Goal: Transaction & Acquisition: Purchase product/service

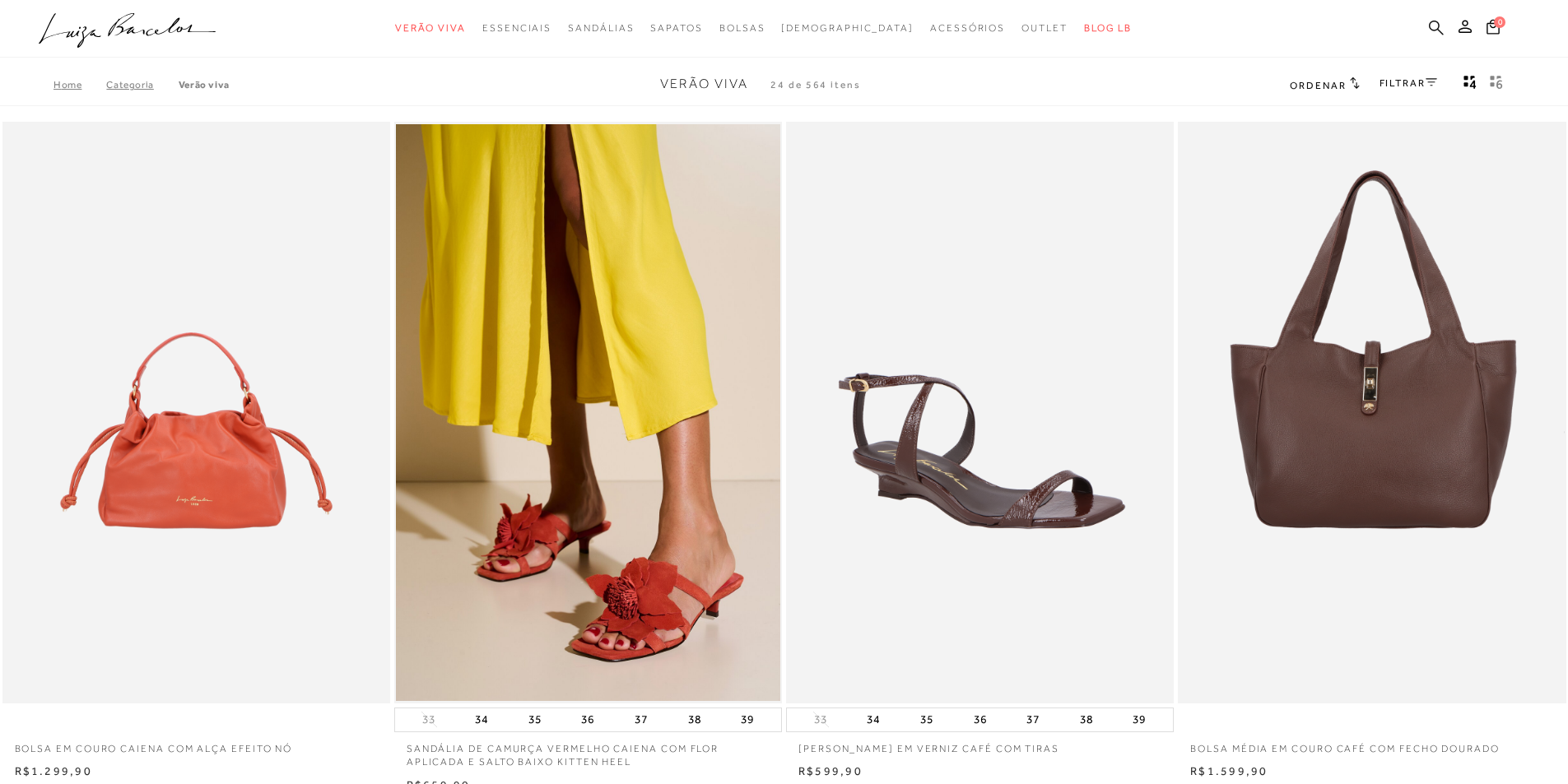
click at [1440, 26] on icon at bounding box center [1437, 27] width 14 height 14
click at [1435, 28] on icon at bounding box center [1437, 27] width 14 height 15
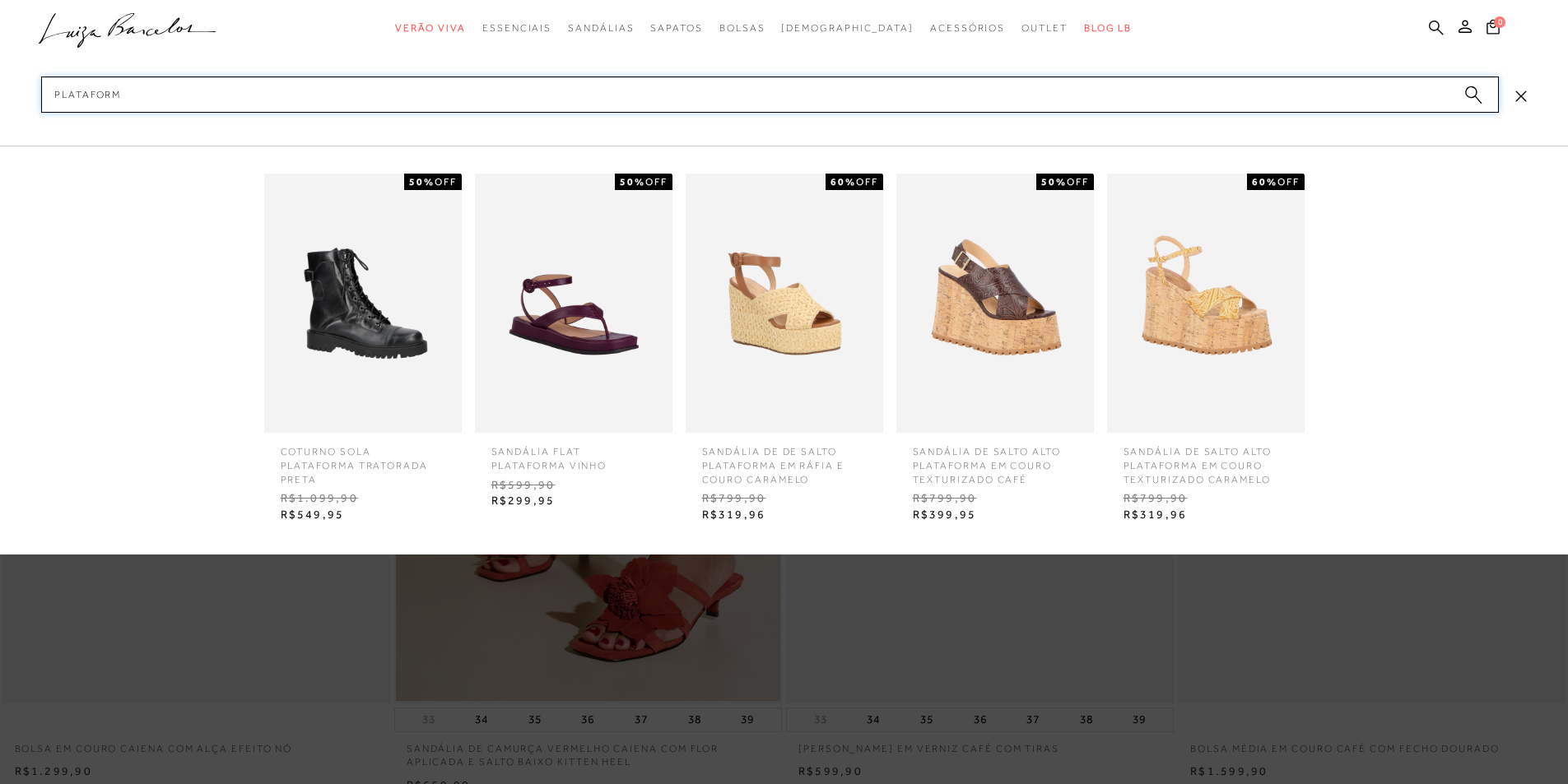
type input "plataforma"
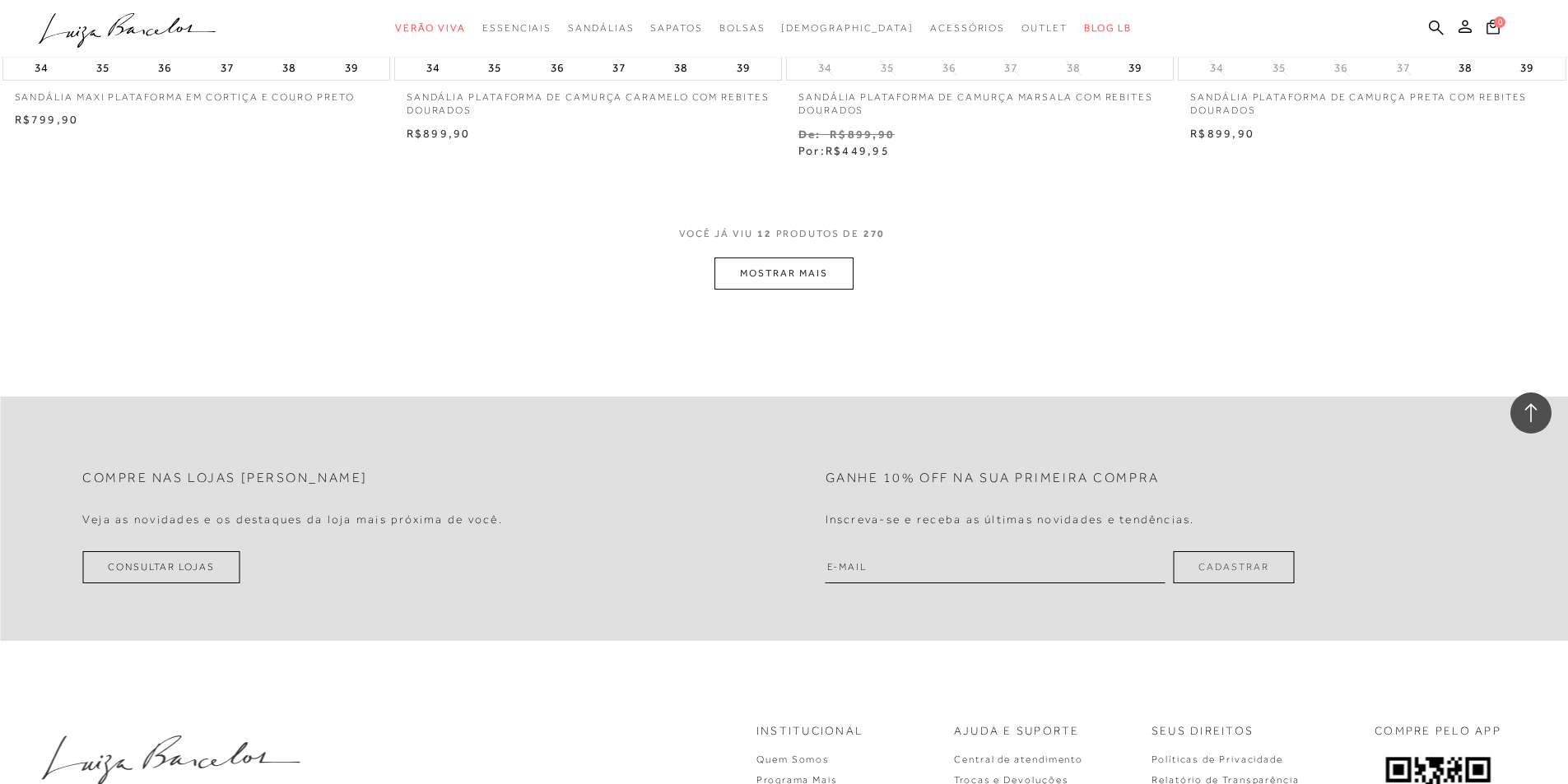
scroll to position [2057, 0]
click at [777, 260] on button "MOSTRAR MAIS" at bounding box center [784, 271] width 138 height 32
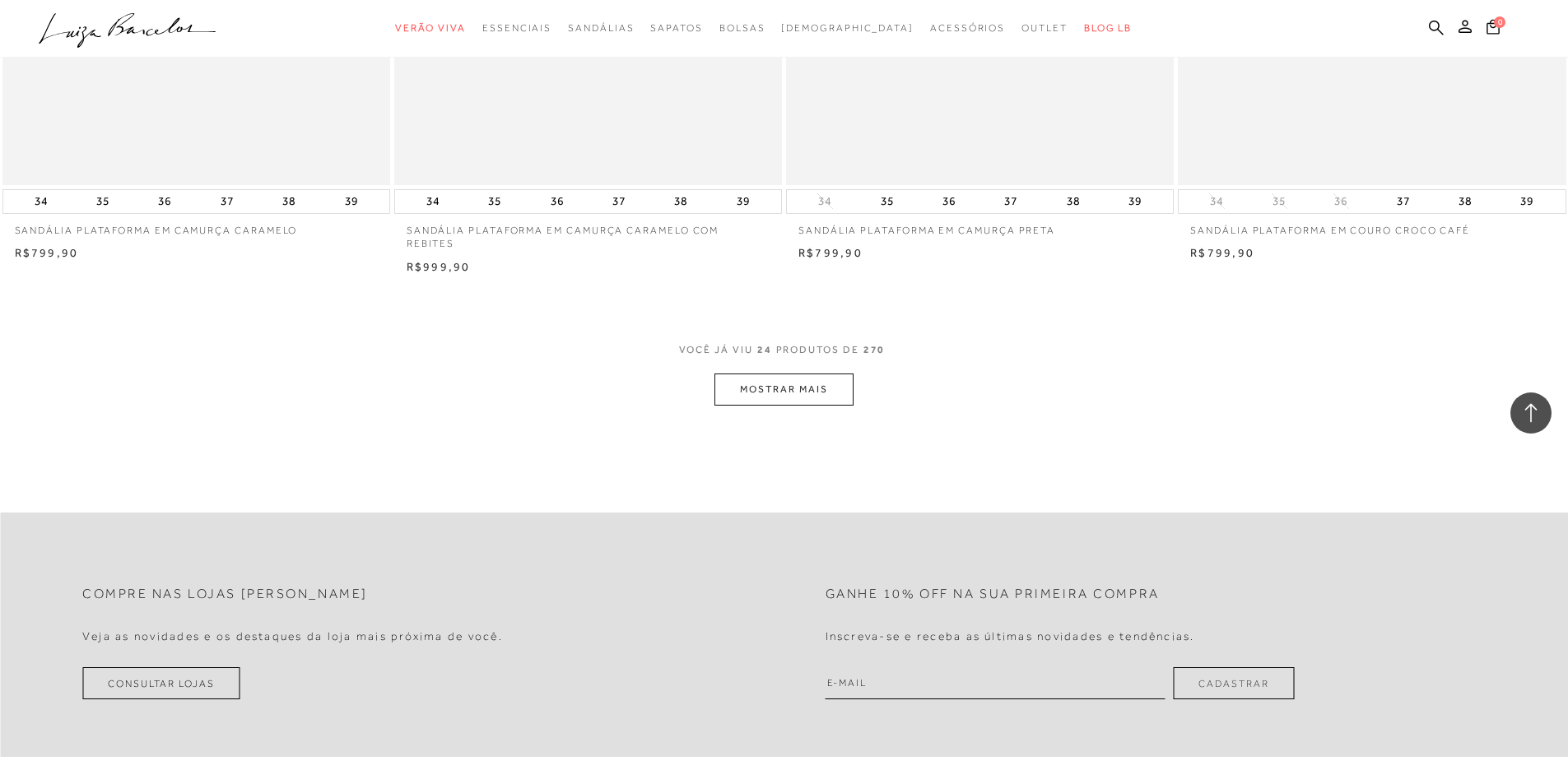
scroll to position [4114, 0]
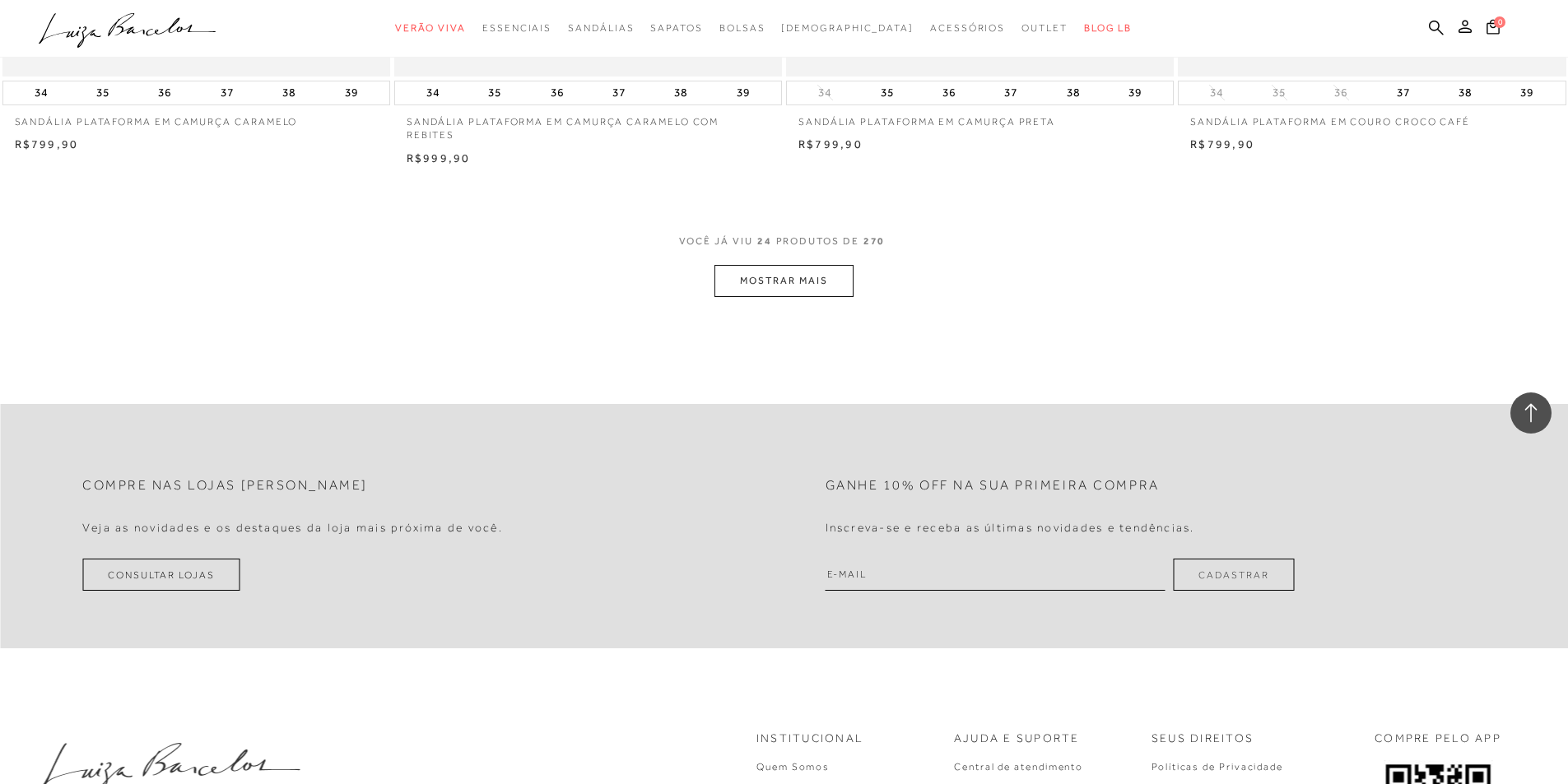
click at [805, 283] on button "MOSTRAR MAIS" at bounding box center [784, 280] width 138 height 32
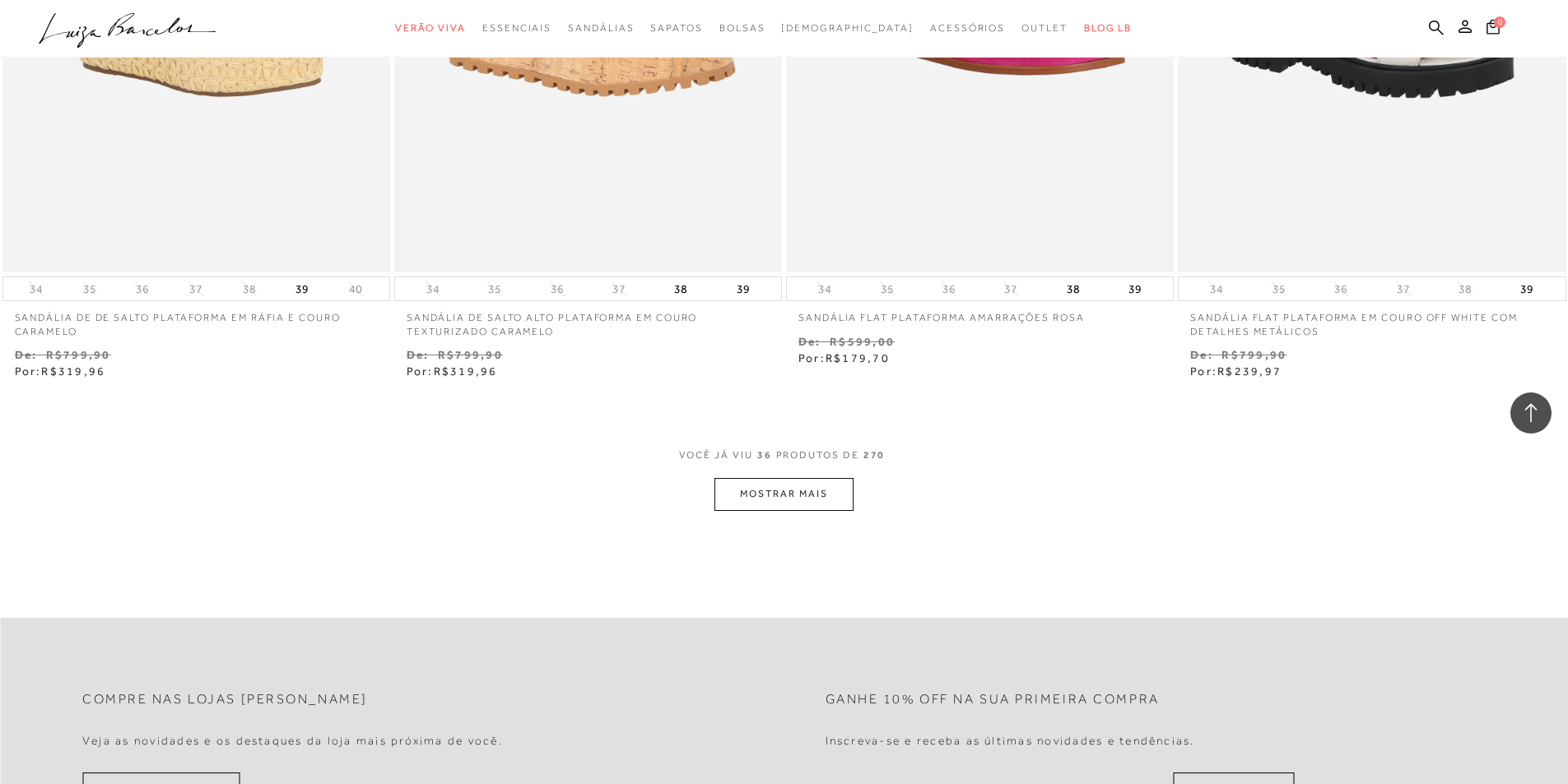
scroll to position [6007, 0]
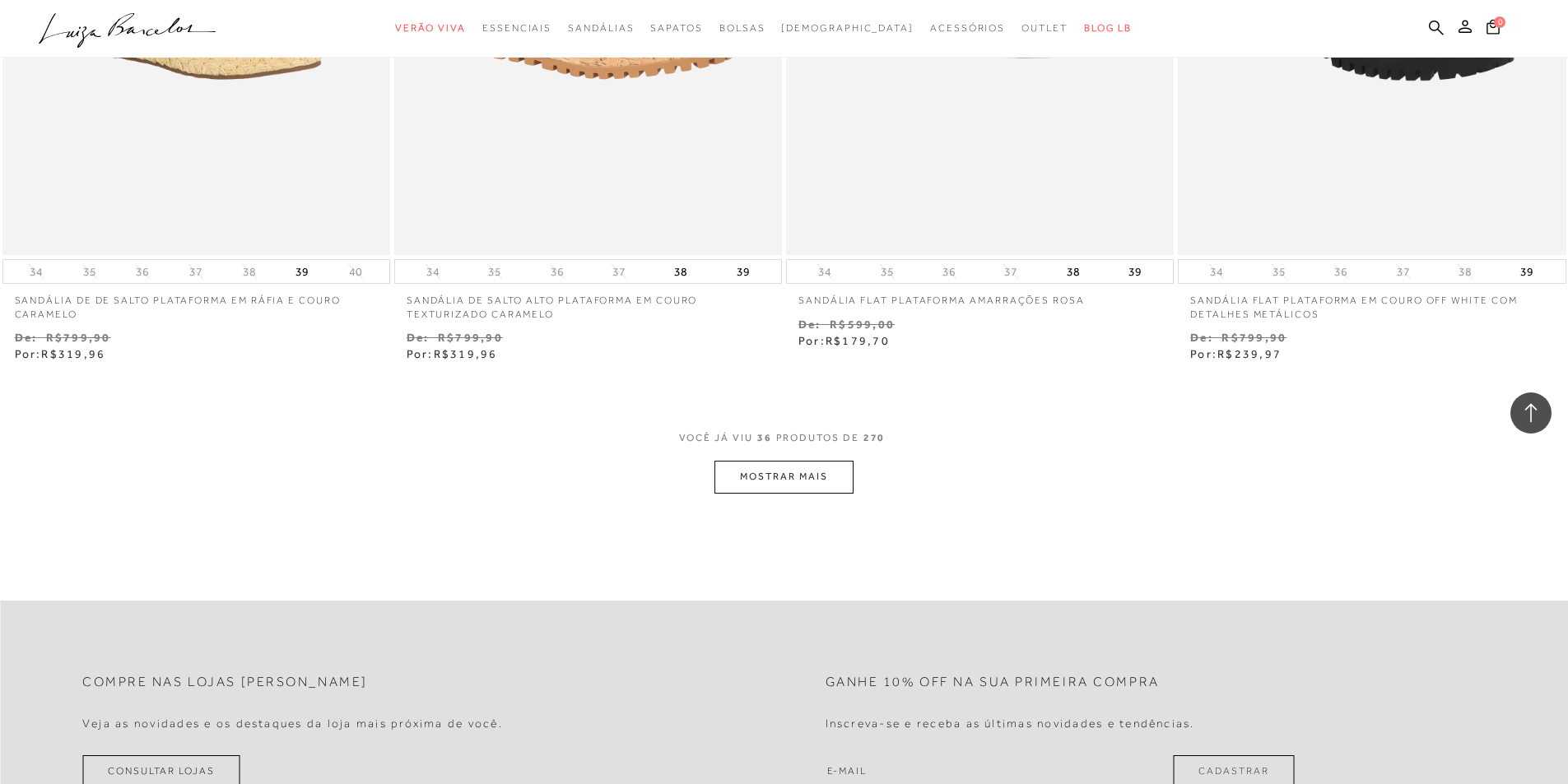
click at [808, 485] on button "MOSTRAR MAIS" at bounding box center [784, 477] width 138 height 32
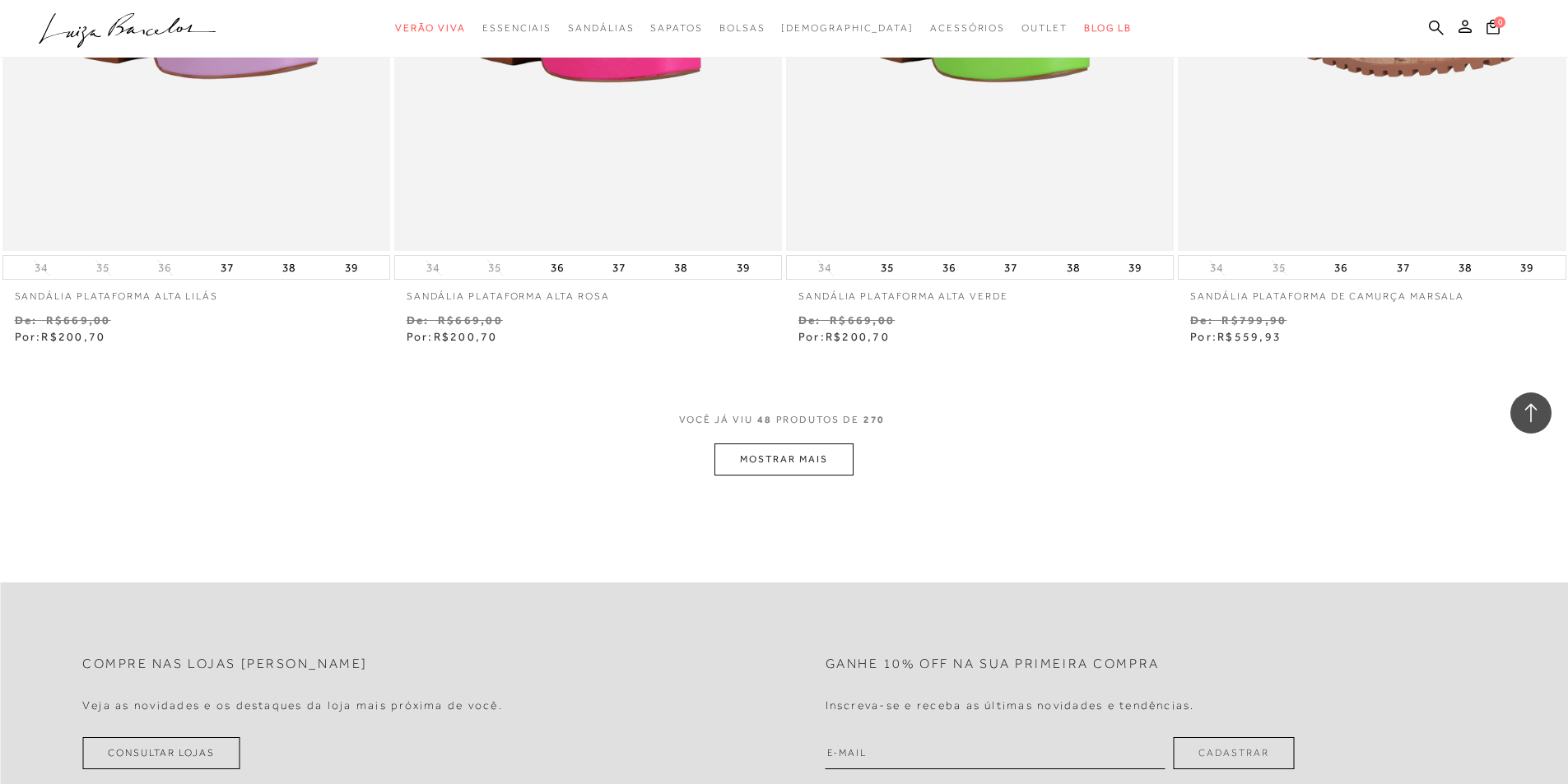
scroll to position [8147, 0]
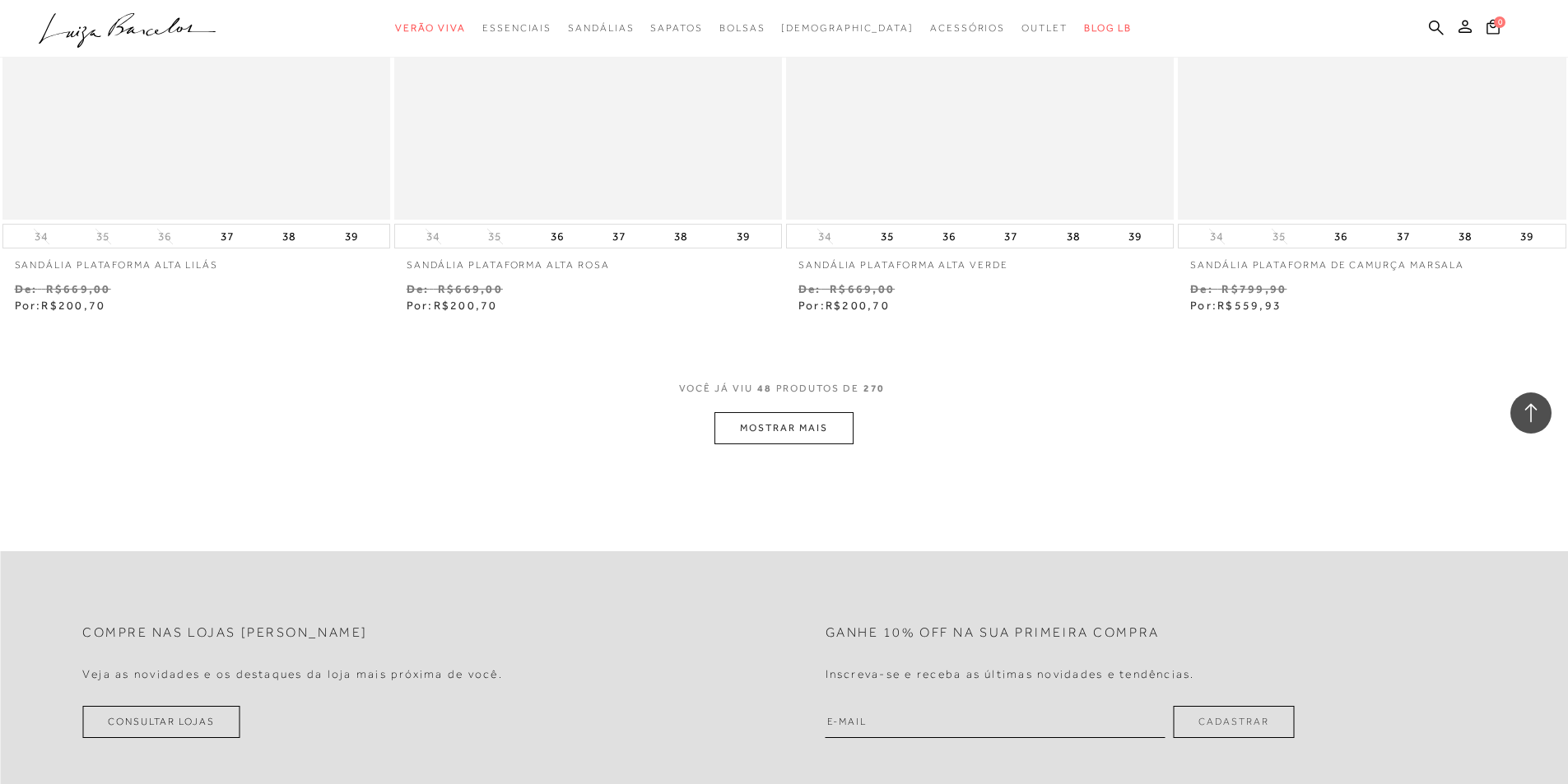
click at [778, 429] on button "MOSTRAR MAIS" at bounding box center [784, 428] width 138 height 32
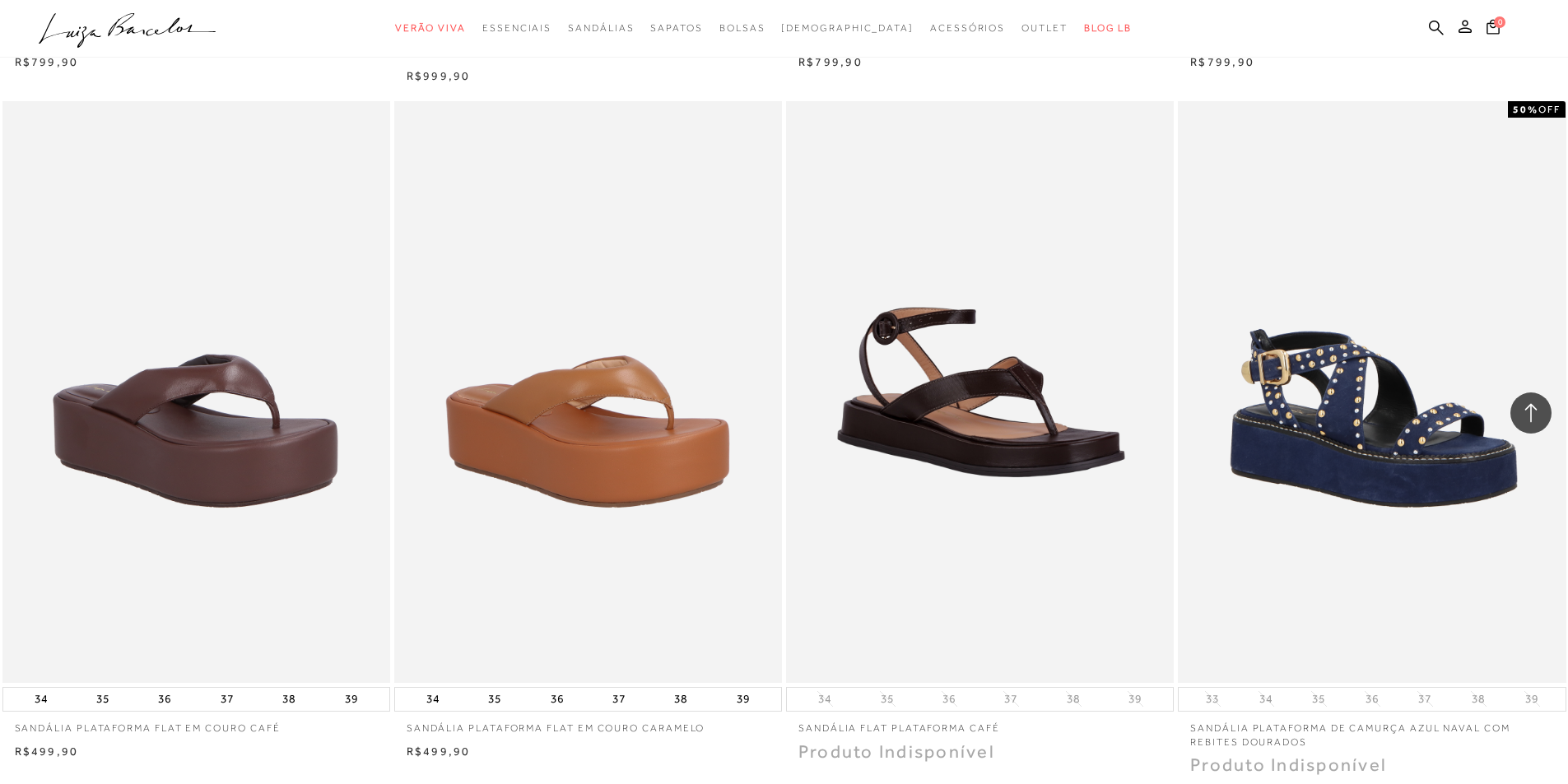
scroll to position [3621, 0]
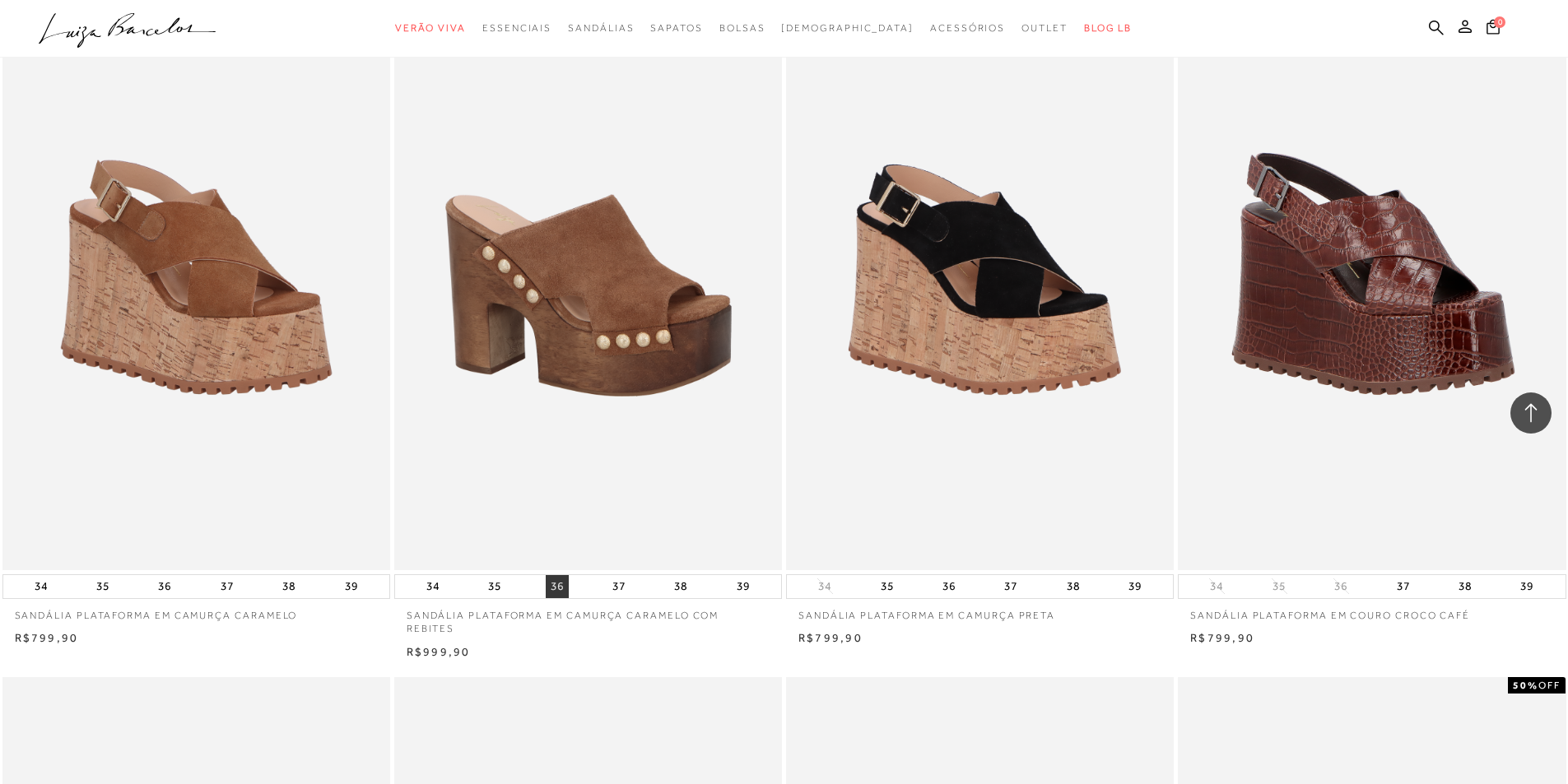
click at [562, 584] on button "36" at bounding box center [556, 586] width 23 height 23
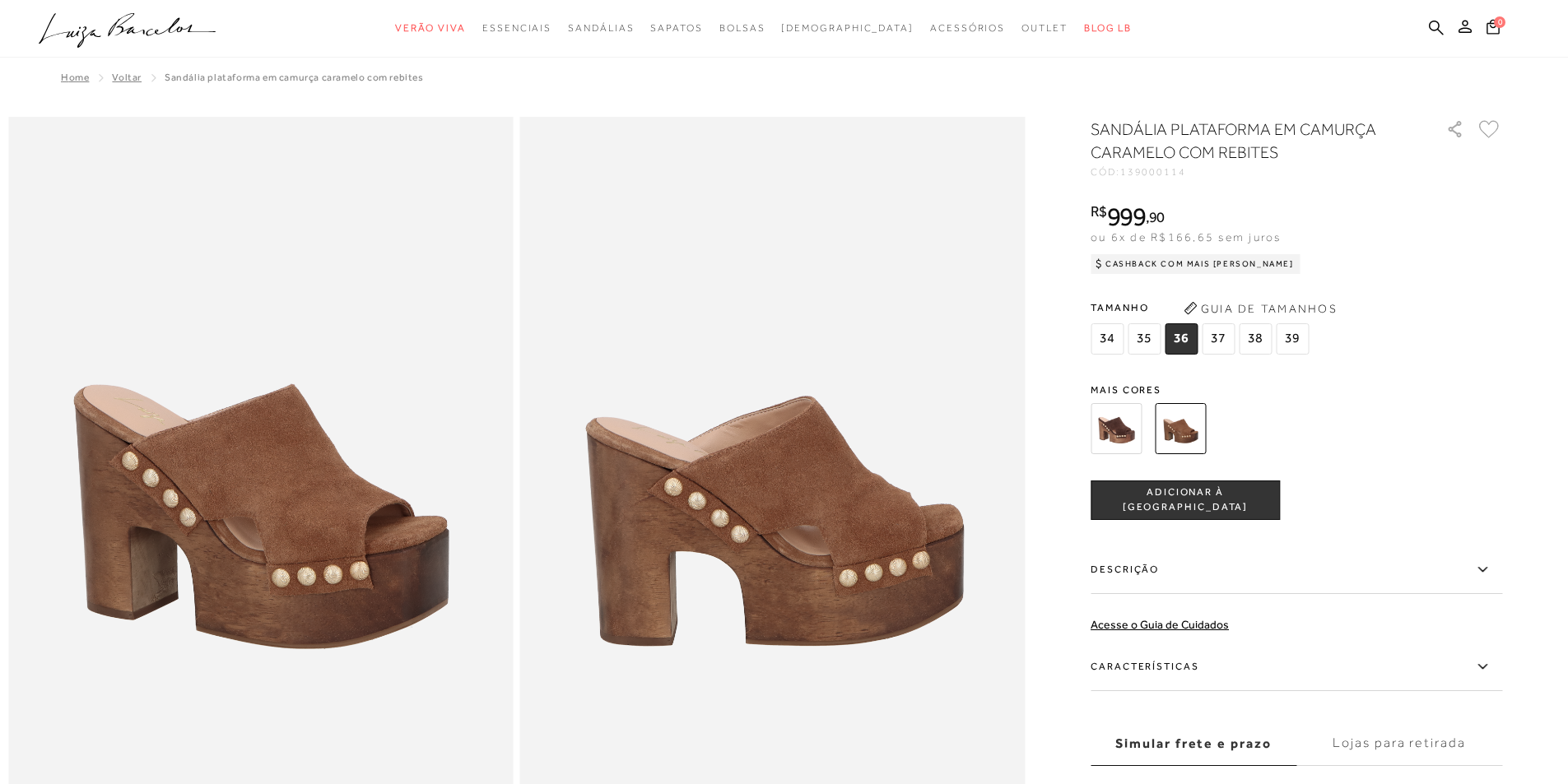
click at [1184, 340] on span "36" at bounding box center [1182, 339] width 33 height 32
click at [1247, 308] on button "Guia de Tamanhos" at bounding box center [1260, 308] width 165 height 26
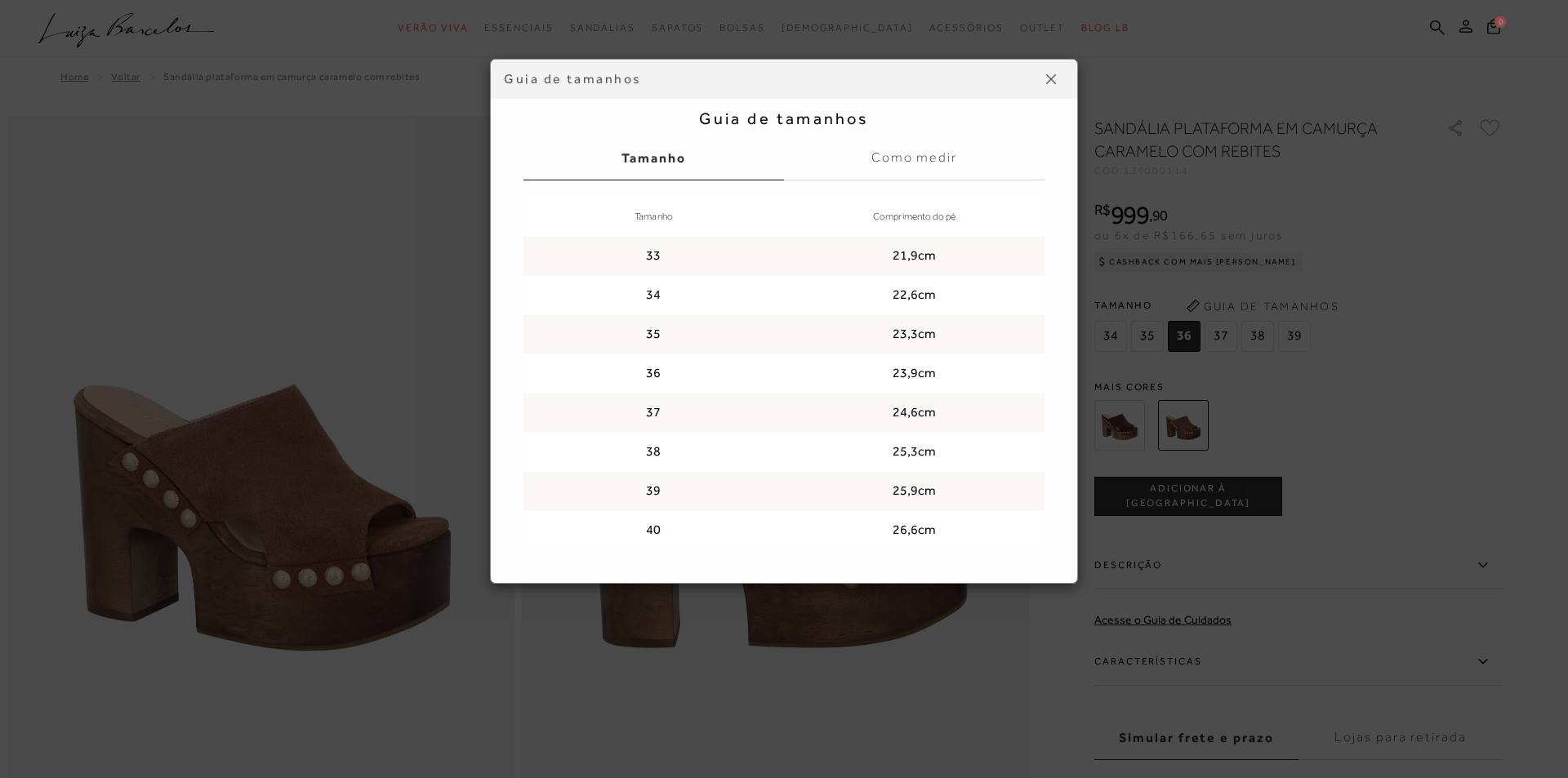
click at [1047, 77] on img at bounding box center [1051, 79] width 10 height 10
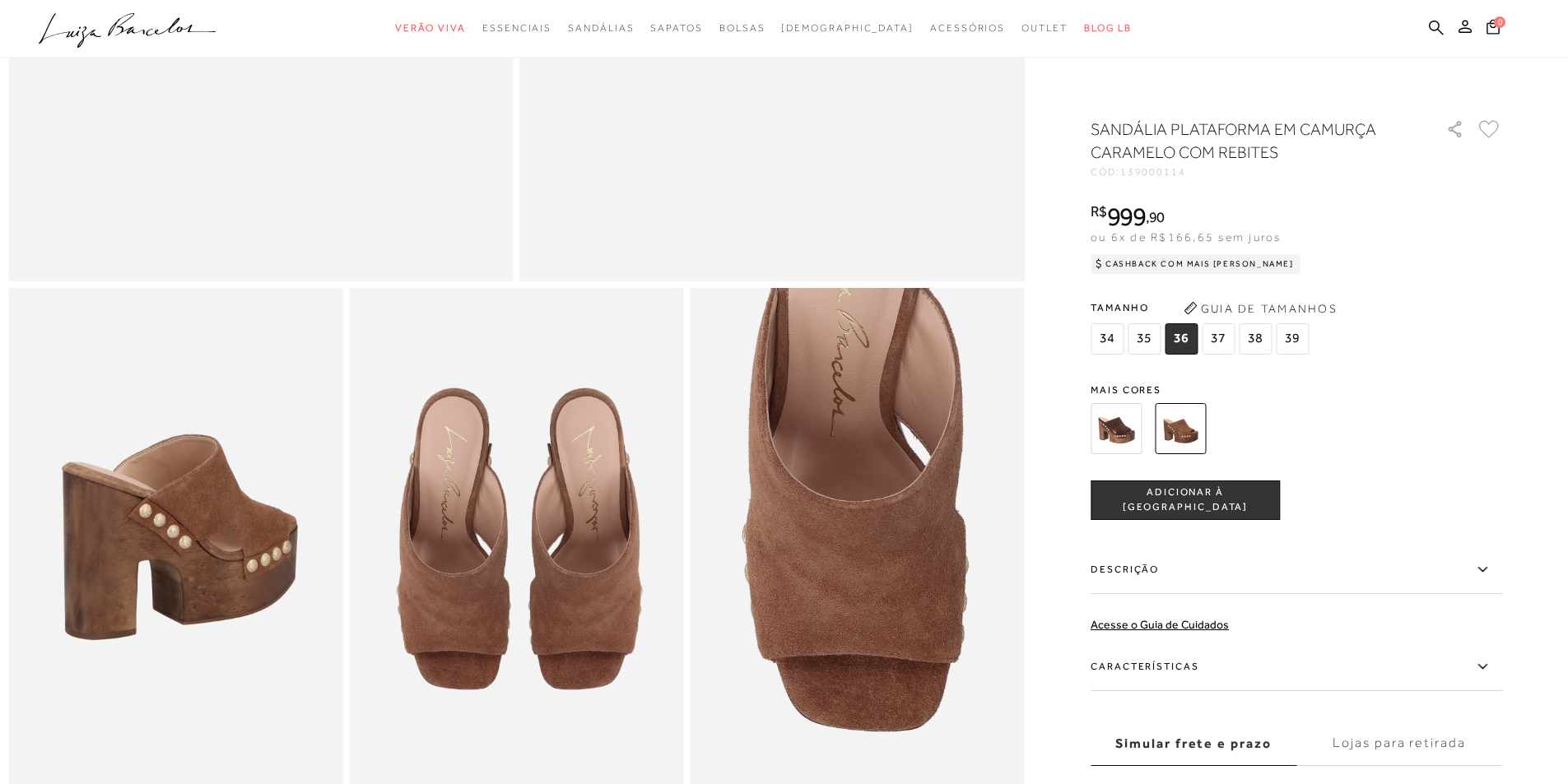
scroll to position [576, 0]
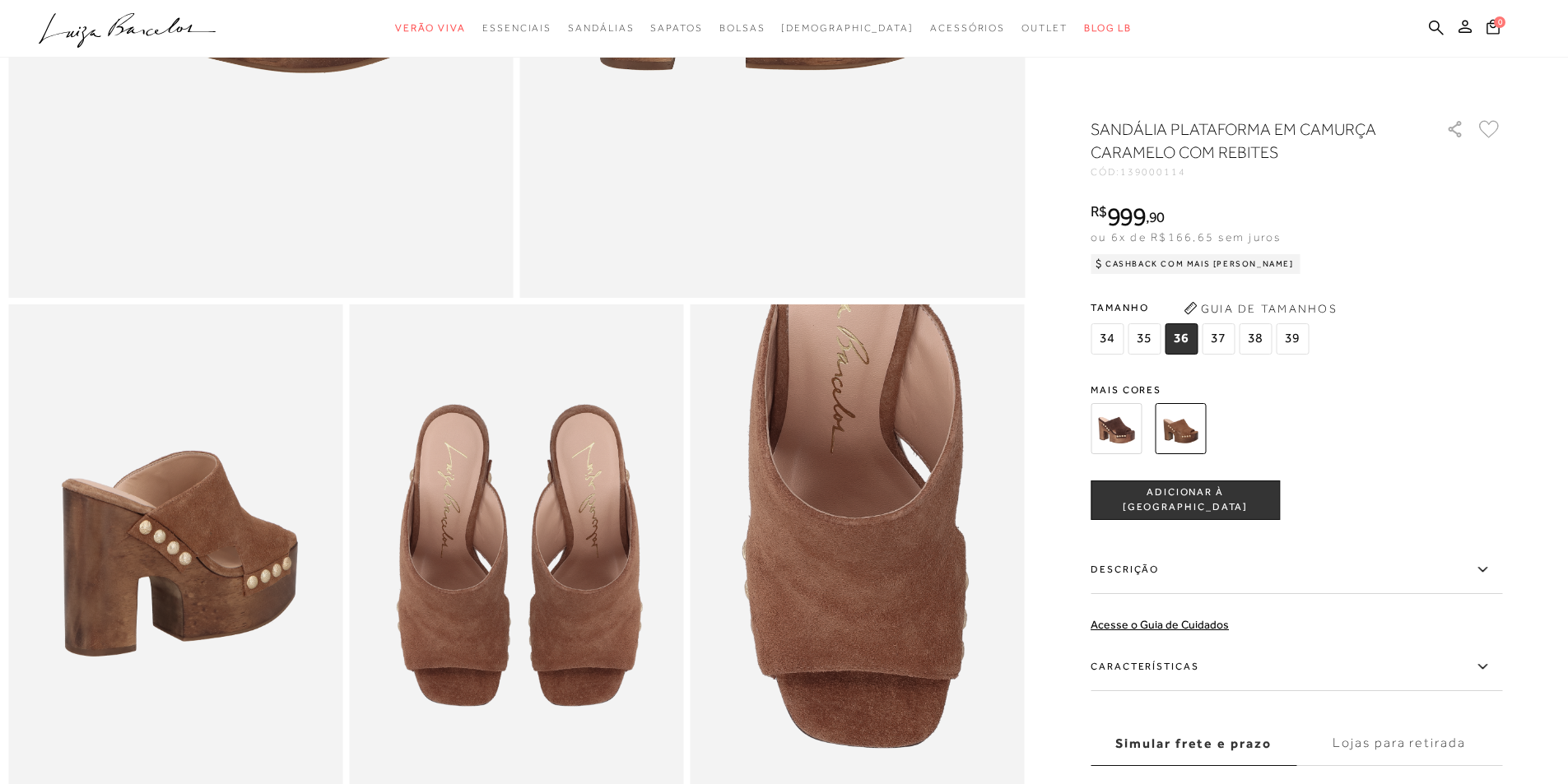
click at [1185, 492] on span "ADICIONAR À [GEOGRAPHIC_DATA]" at bounding box center [1185, 500] width 187 height 29
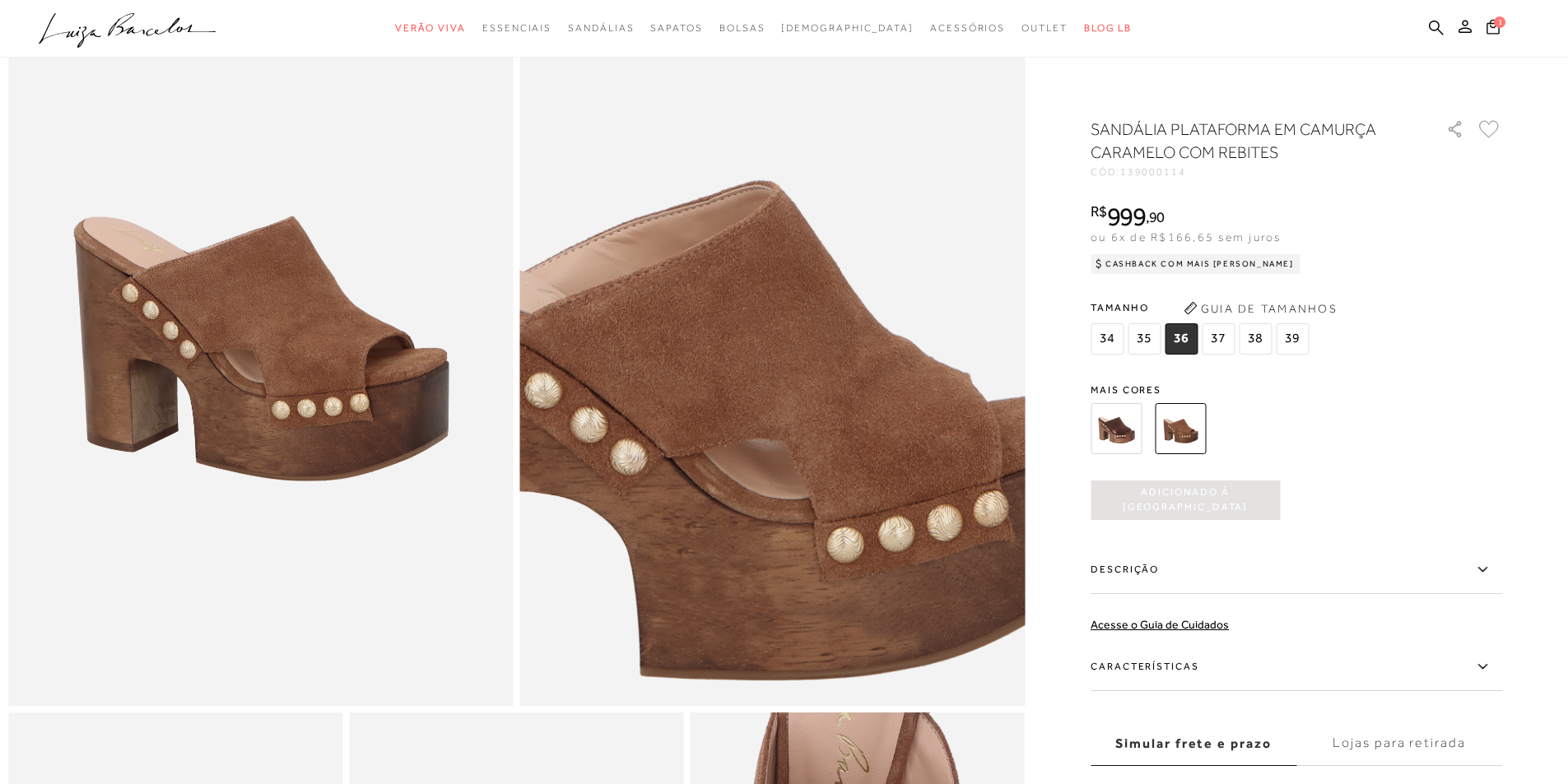
scroll to position [165, 0]
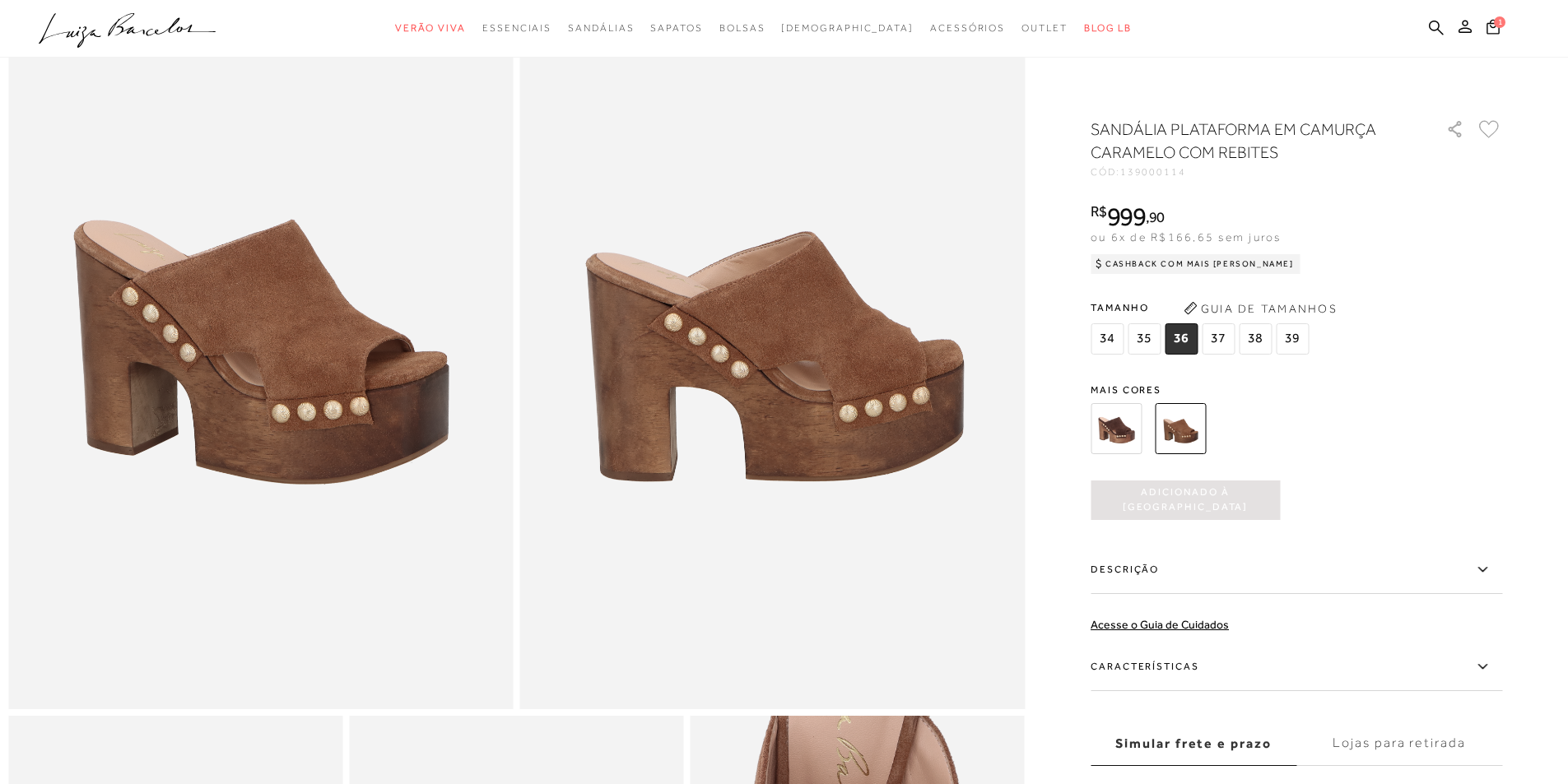
click at [1116, 142] on h1 "SANDÁLIA PLATAFORMA EM CAMURÇA CARAMELO COM REBITES" at bounding box center [1245, 140] width 309 height 46
drag, startPoint x: 1101, startPoint y: 128, endPoint x: 1329, endPoint y: 151, distance: 229.2
click at [1329, 151] on h1 "SANDÁLIA PLATAFORMA EM CAMURÇA CARAMELO COM REBITES" at bounding box center [1245, 140] width 309 height 46
copy h1 "SANDÁLIA PLATAFORMA EM CAMURÇA CARAMELO COM REBITES"
